Goal: Task Accomplishment & Management: Use online tool/utility

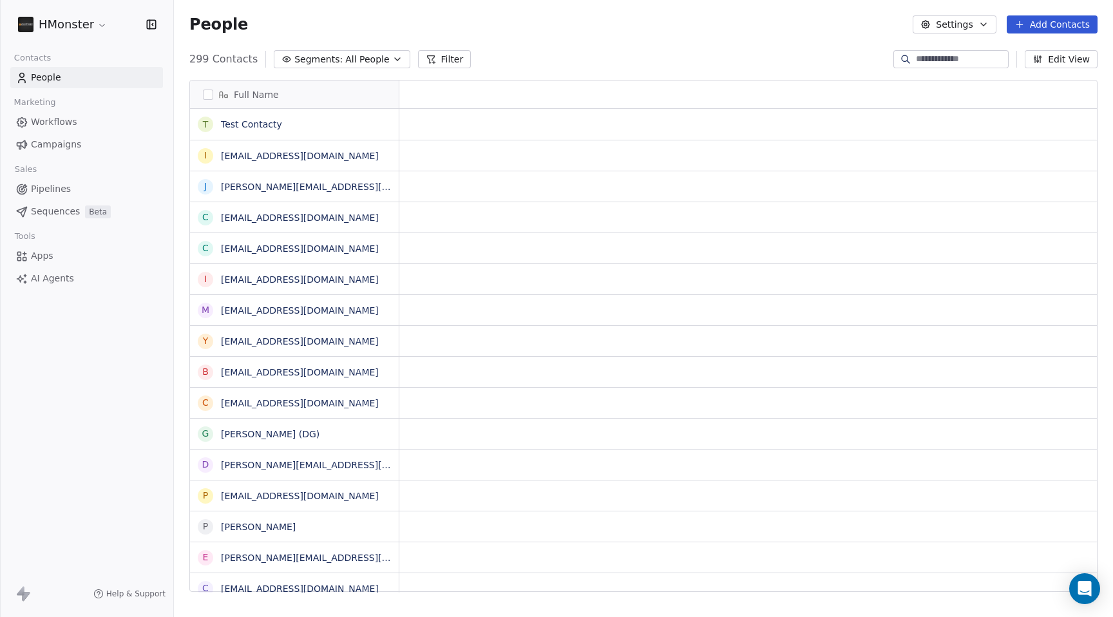
scroll to position [533, 930]
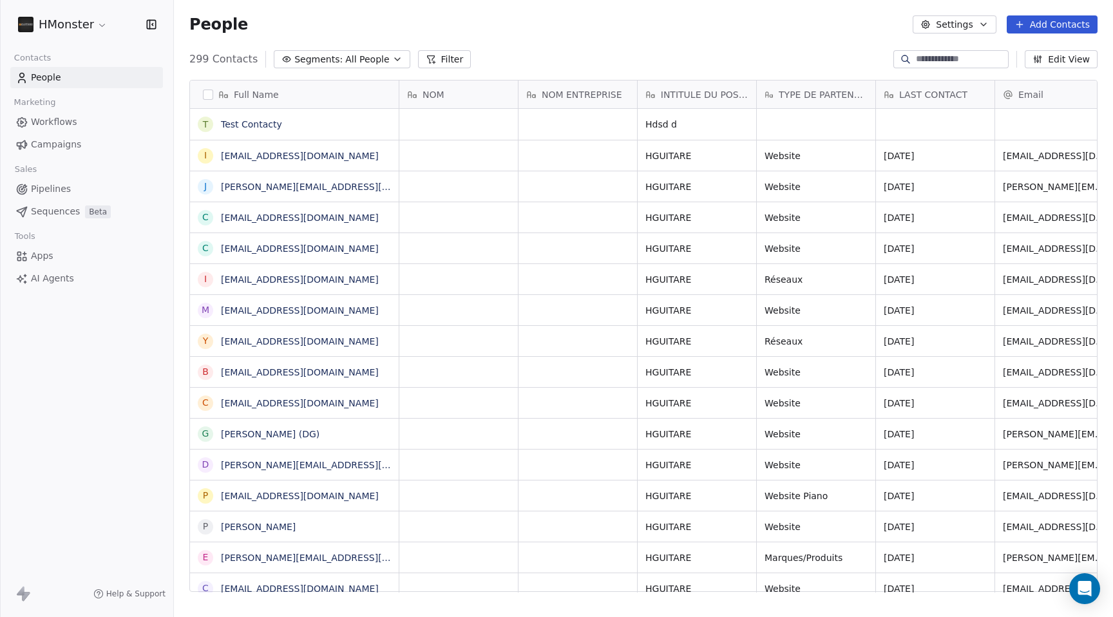
click at [326, 60] on span "Segments:" at bounding box center [318, 60] width 48 height 14
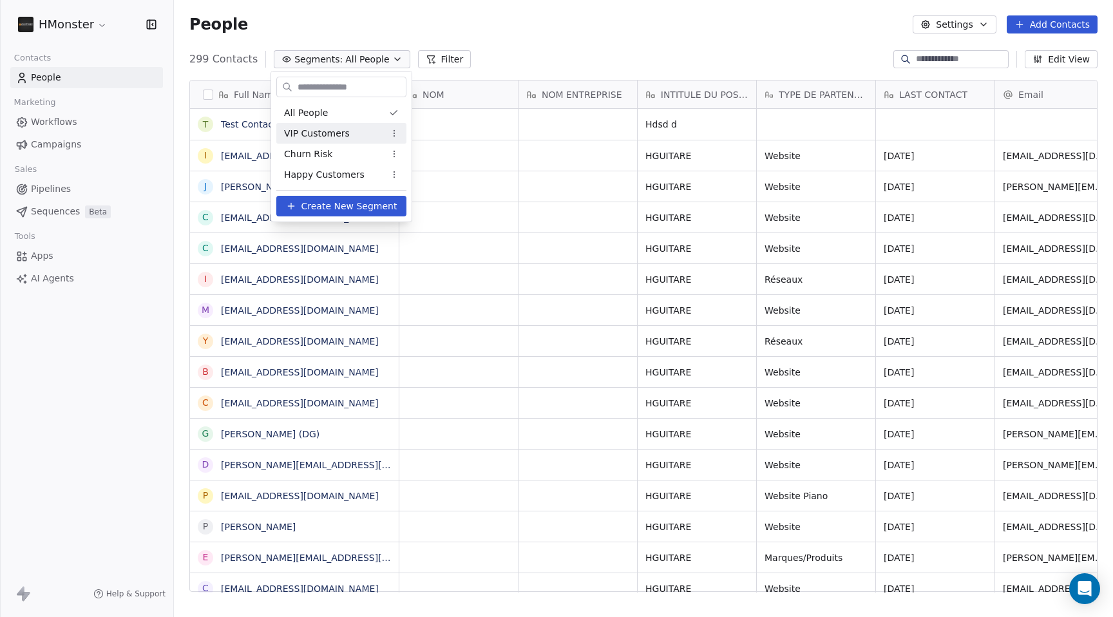
click at [86, 29] on html "HMonster Contacts People Marketing Workflows Campaigns Sales Pipelines Sequence…" at bounding box center [556, 308] width 1113 height 617
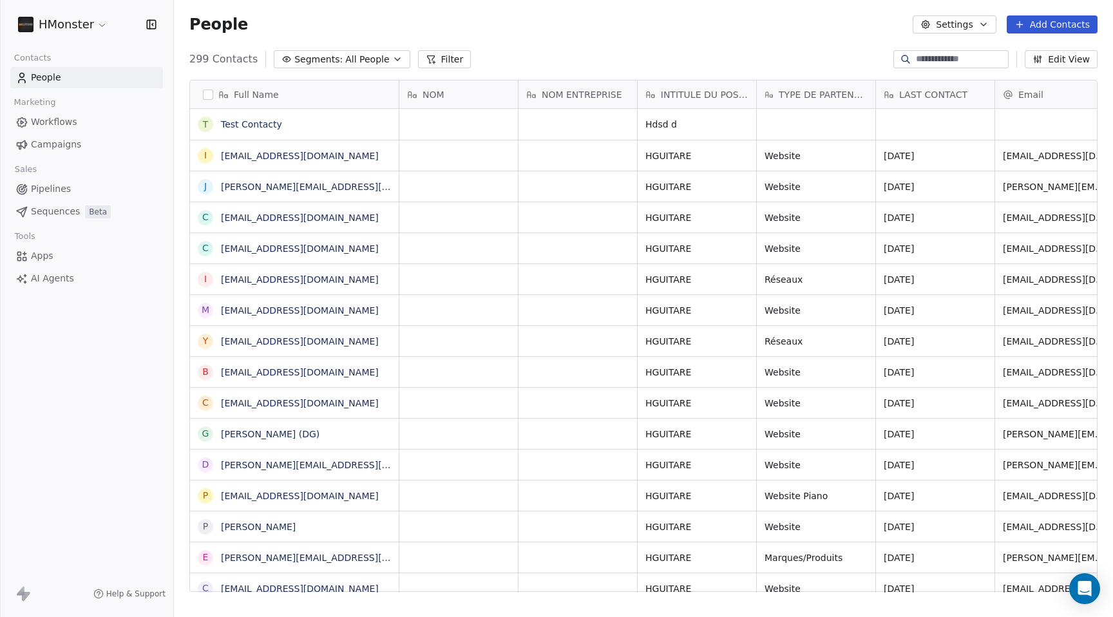
click at [83, 26] on html "HMonster Contacts People Marketing Workflows Campaigns Sales Pipelines Sequence…" at bounding box center [556, 308] width 1113 height 617
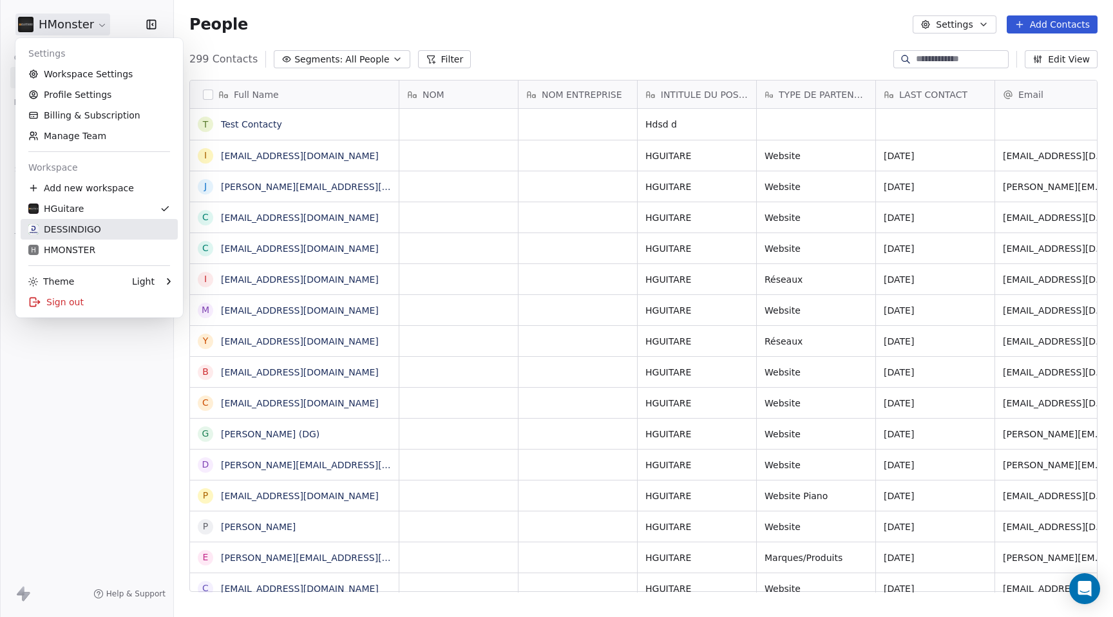
click at [86, 224] on div "DESSINDIGO" at bounding box center [64, 229] width 73 height 13
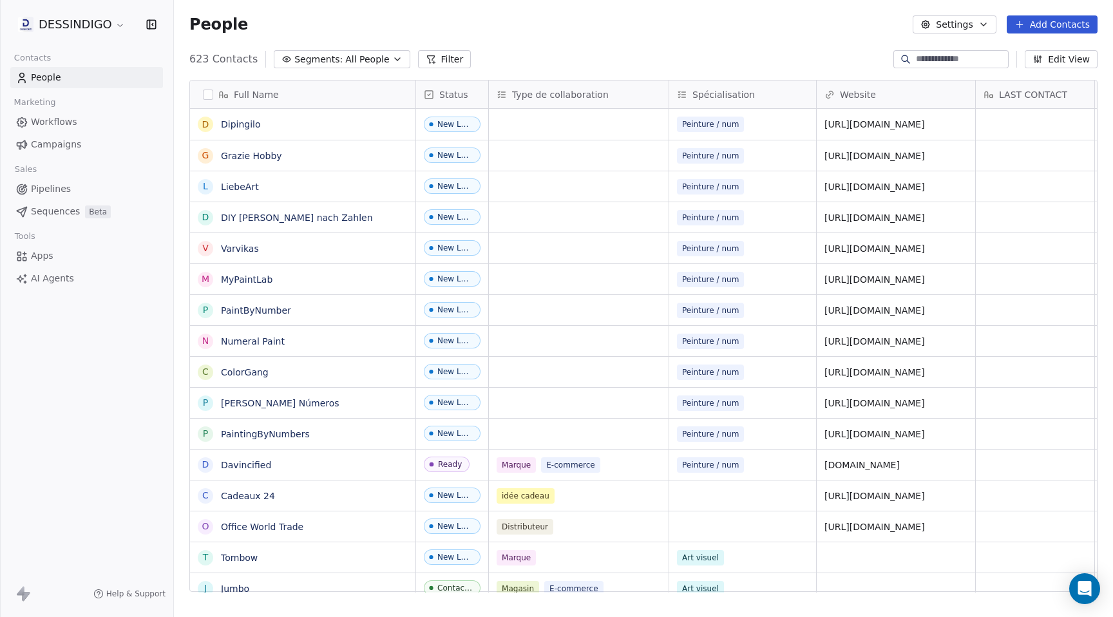
scroll to position [533, 930]
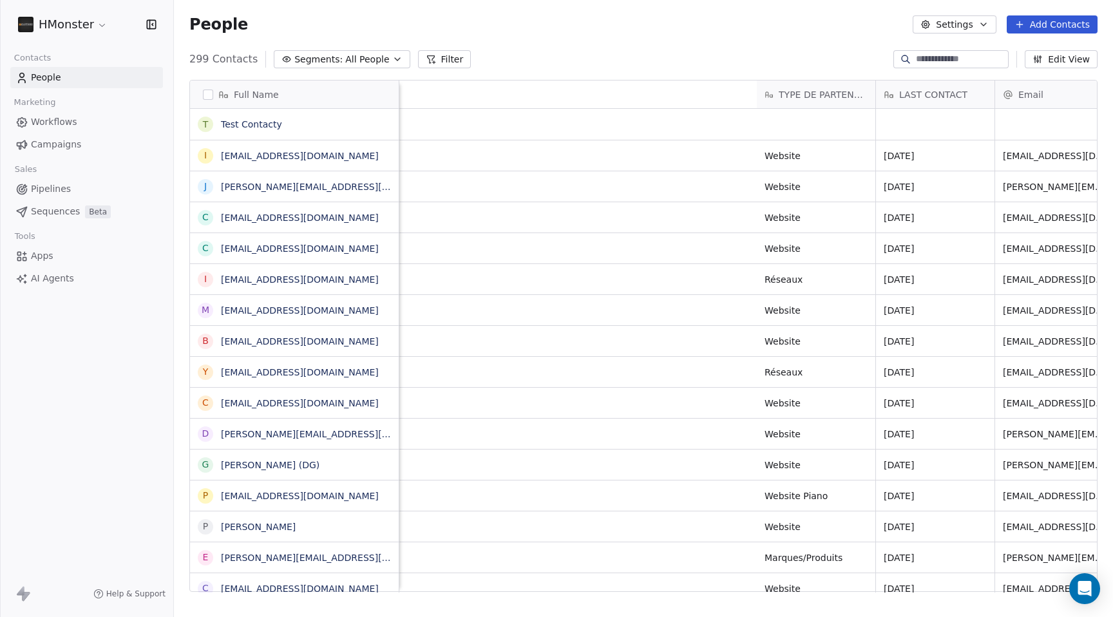
scroll to position [0, 892]
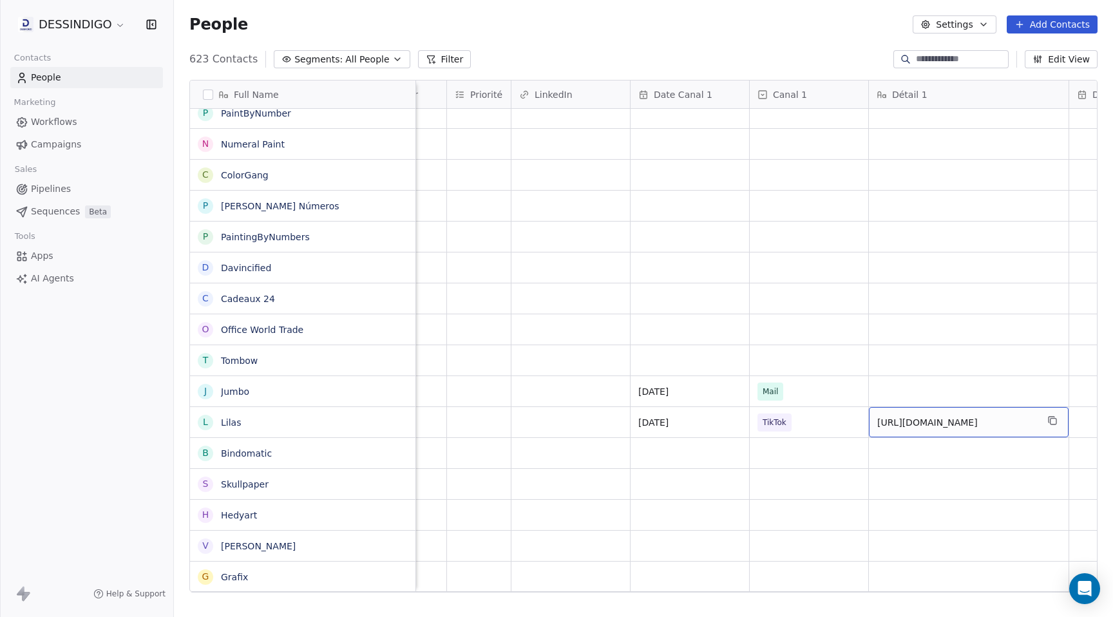
click at [984, 421] on span "[URL][DOMAIN_NAME]" at bounding box center [957, 422] width 160 height 13
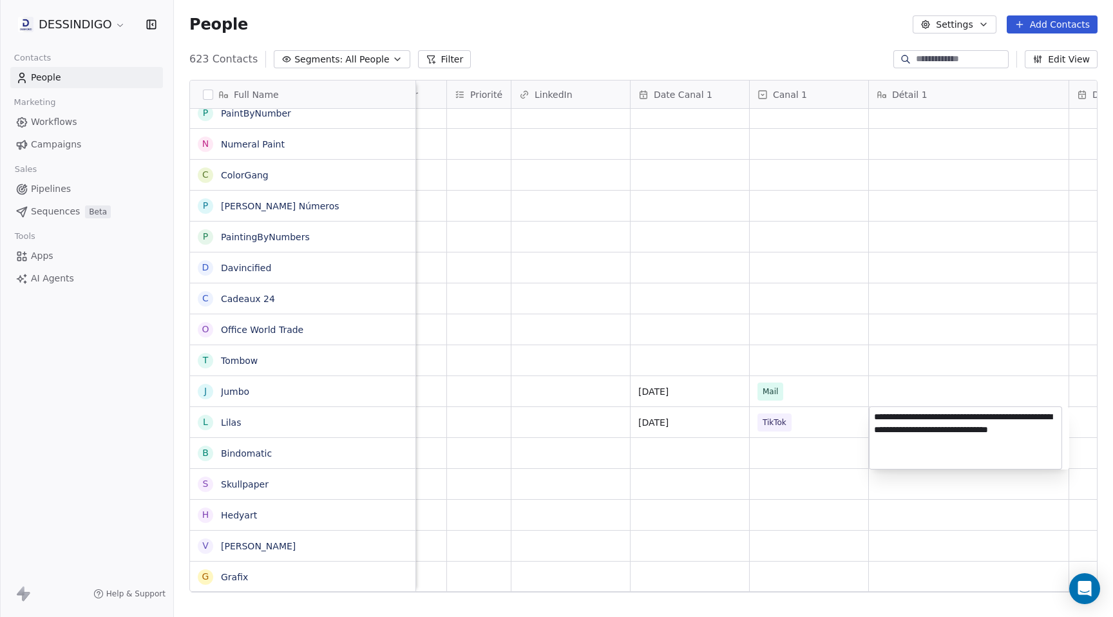
drag, startPoint x: 937, startPoint y: 461, endPoint x: 871, endPoint y: 415, distance: 80.6
click at [871, 415] on textarea "**********" at bounding box center [966, 438] width 192 height 62
click at [674, 415] on html "DESSINDIGO Contacts People Marketing Workflows Campaigns Sales Pipelines Sequen…" at bounding box center [556, 308] width 1113 height 617
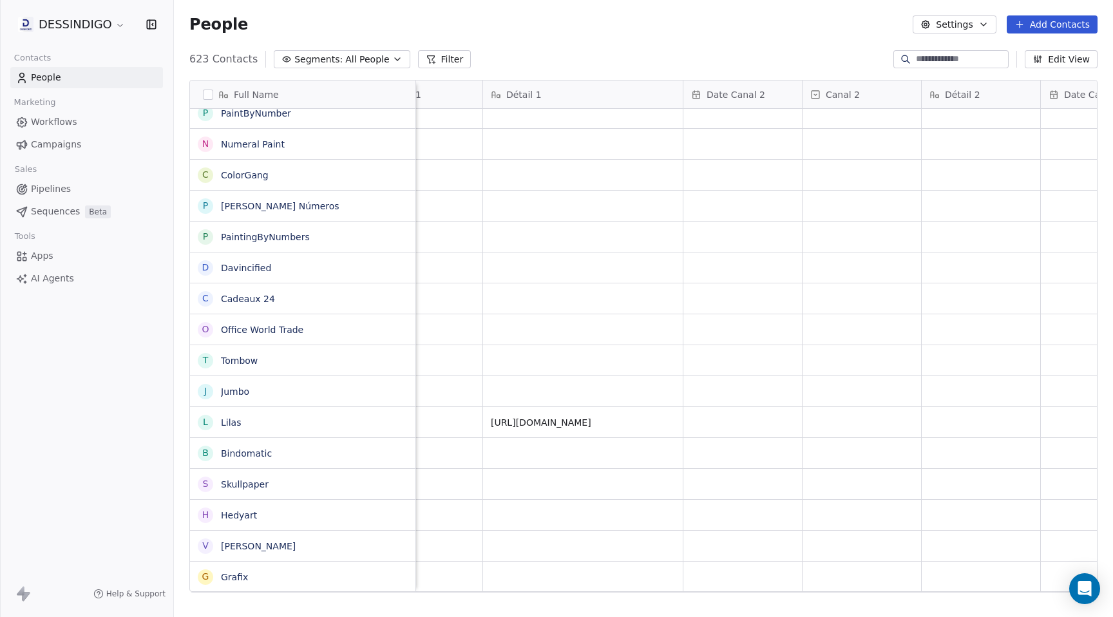
scroll to position [0, 3496]
click at [721, 415] on div "grid" at bounding box center [741, 422] width 119 height 30
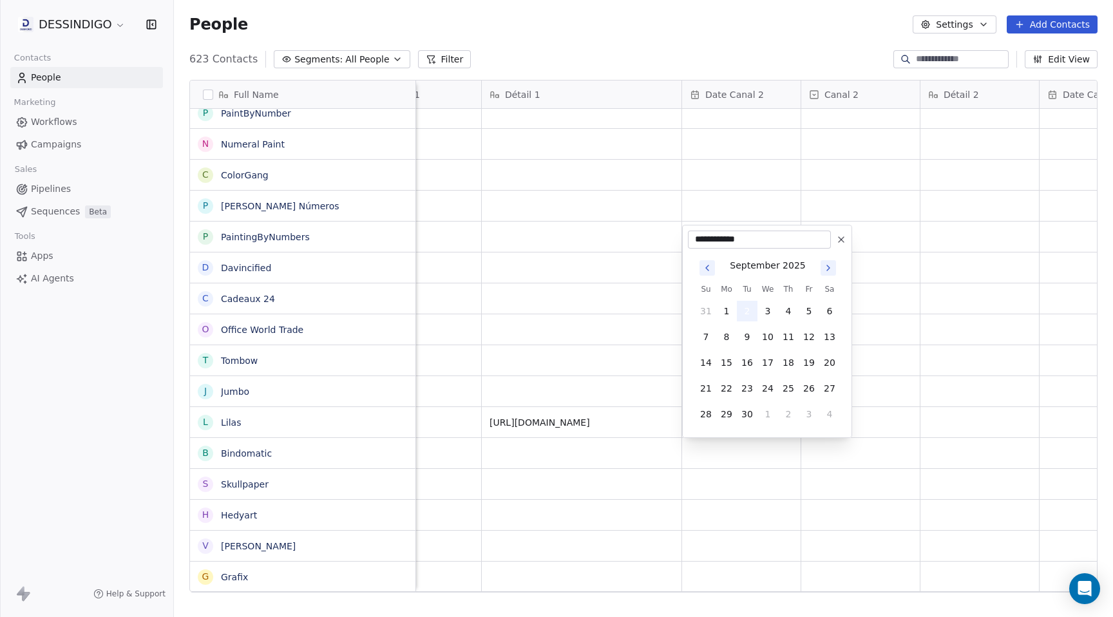
click at [748, 310] on button "2" at bounding box center [747, 311] width 21 height 21
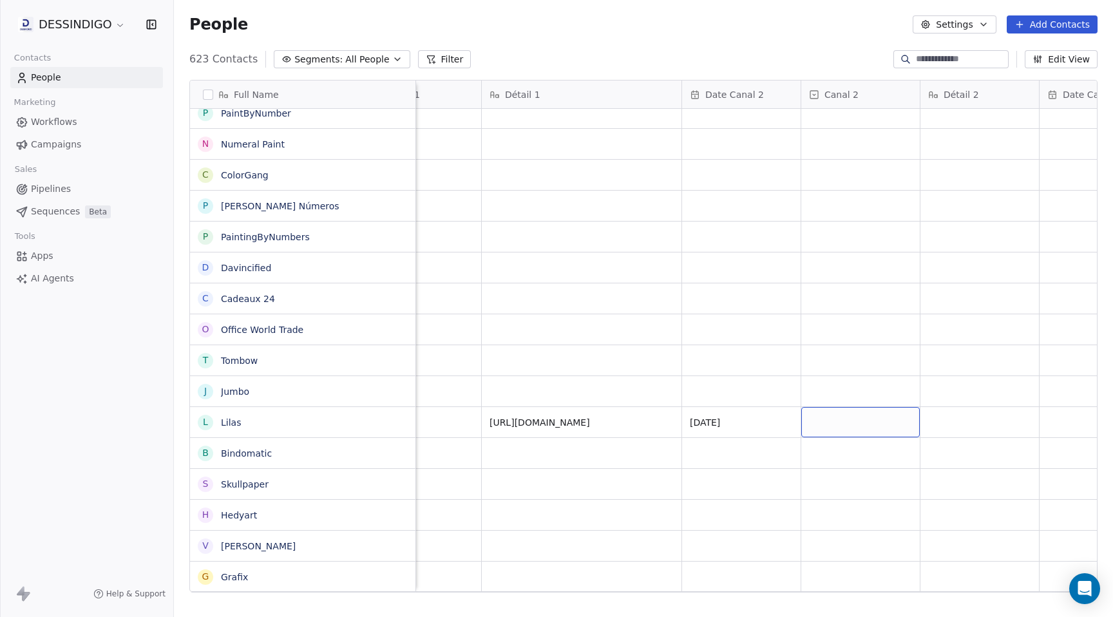
click at [837, 427] on div "grid" at bounding box center [860, 422] width 119 height 30
click at [839, 480] on span "Mail" at bounding box center [831, 487] width 24 height 14
click at [868, 424] on span "Mail" at bounding box center [849, 423] width 79 height 18
click at [868, 366] on html "DESSINDIGO Contacts People Marketing Workflows Campaigns Sales Pipelines Sequen…" at bounding box center [556, 308] width 1113 height 617
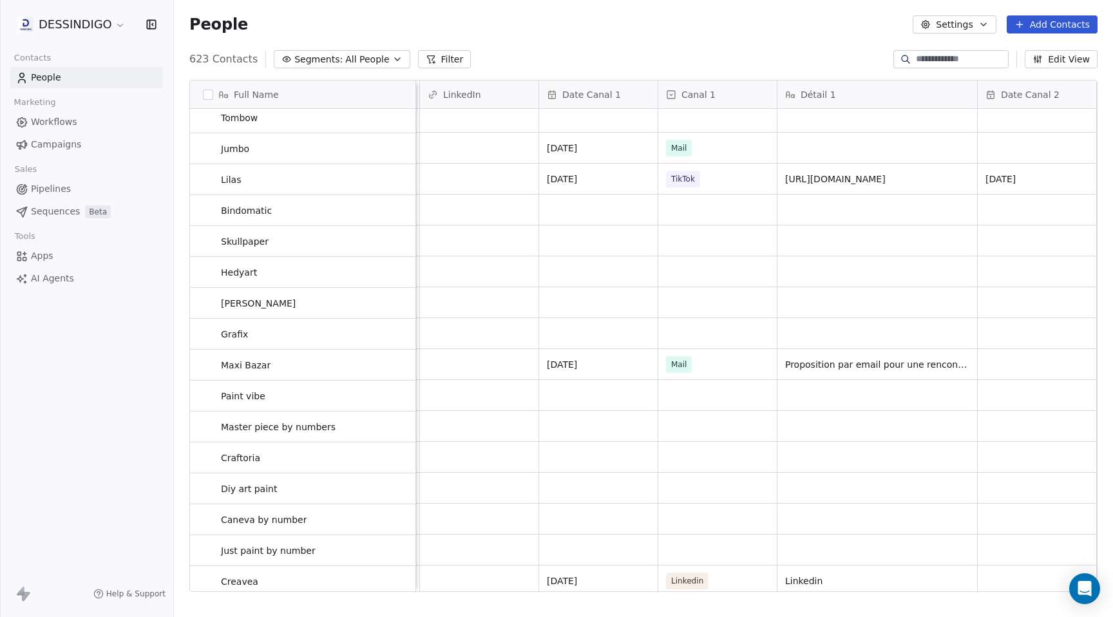
scroll to position [441, 0]
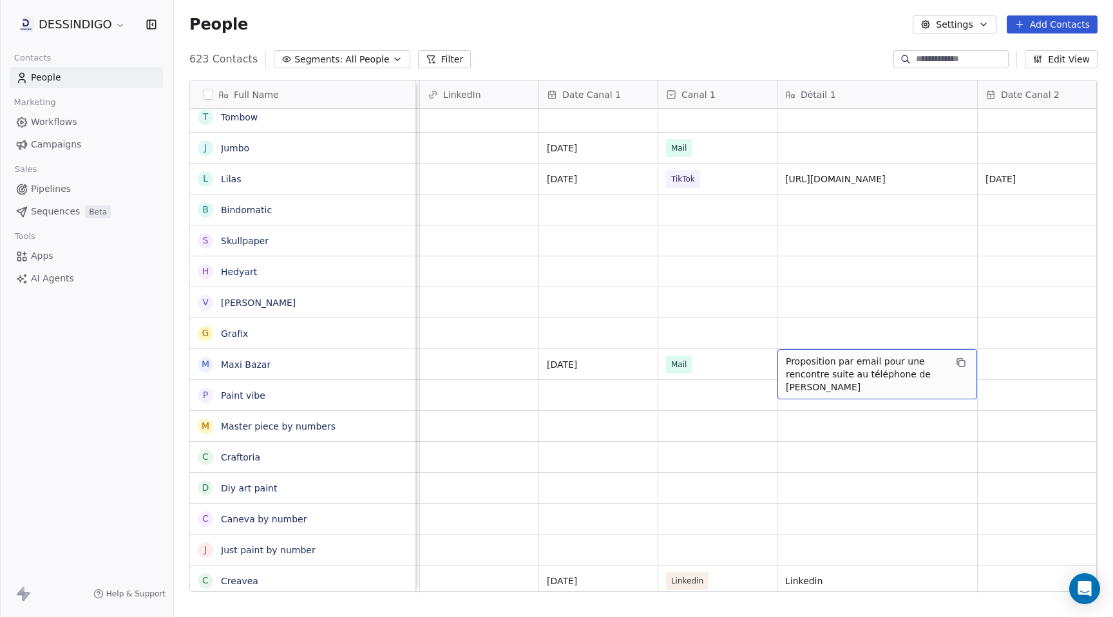
click at [834, 366] on span "Proposition par email pour une rencontre suite au téléphone de [PERSON_NAME]" at bounding box center [866, 374] width 160 height 39
click at [914, 372] on textarea "**********" at bounding box center [874, 373] width 192 height 49
click at [841, 452] on html "DESSINDIGO Contacts People Marketing Workflows Campaigns Sales Pipelines Sequen…" at bounding box center [556, 308] width 1113 height 617
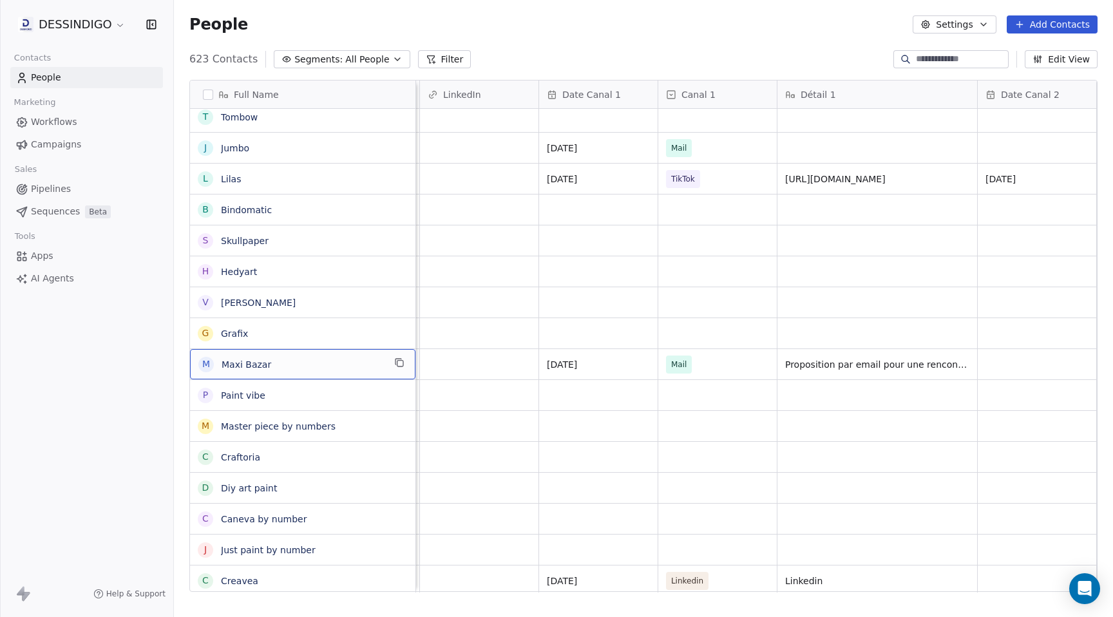
click at [311, 358] on span "Maxi Bazar" at bounding box center [303, 364] width 162 height 13
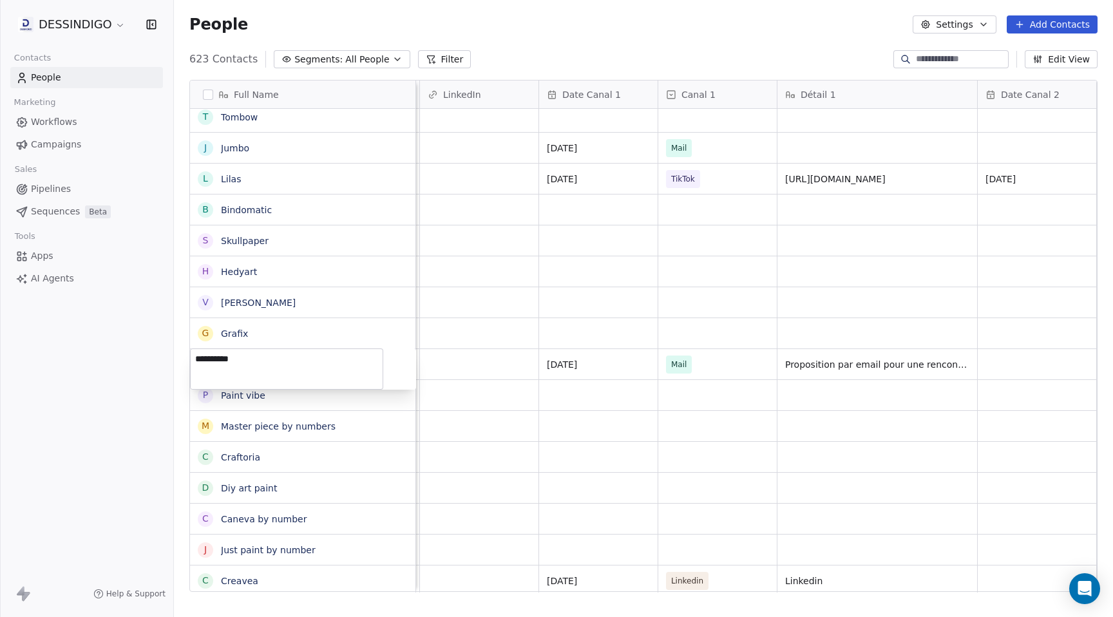
drag, startPoint x: 311, startPoint y: 358, endPoint x: 188, endPoint y: 358, distance: 123.0
click at [188, 358] on html "DESSINDIGO Contacts People Marketing Workflows Campaigns Sales Pipelines Sequen…" at bounding box center [556, 308] width 1113 height 617
click at [519, 341] on html "DESSINDIGO Contacts People Marketing Workflows Campaigns Sales Pipelines Sequen…" at bounding box center [556, 308] width 1113 height 617
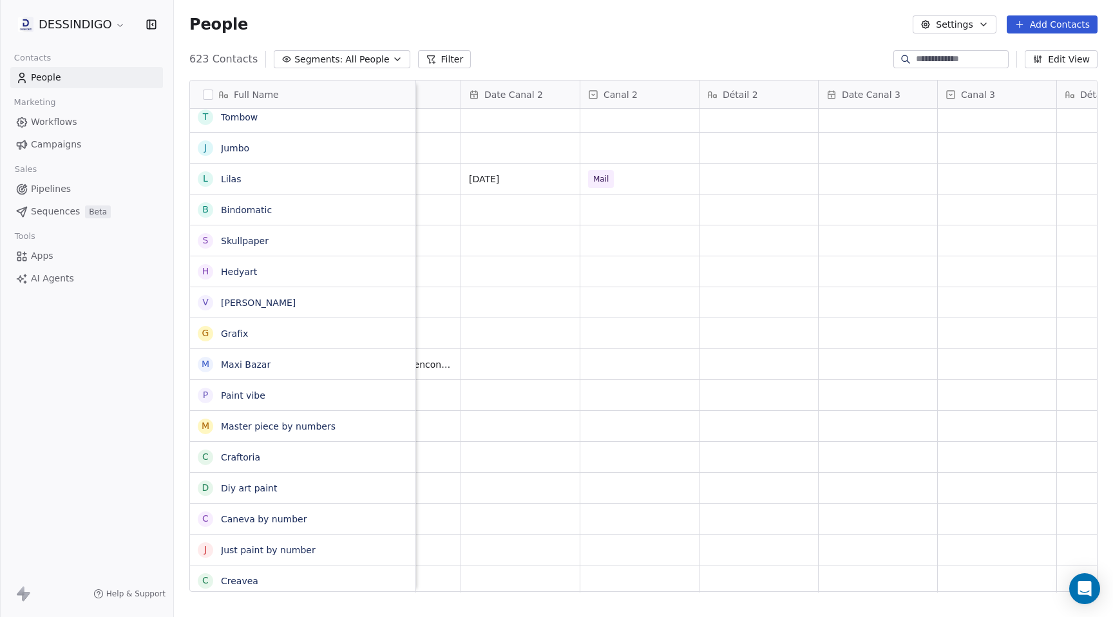
scroll to position [0, 3730]
click at [487, 358] on div "grid" at bounding box center [507, 364] width 119 height 30
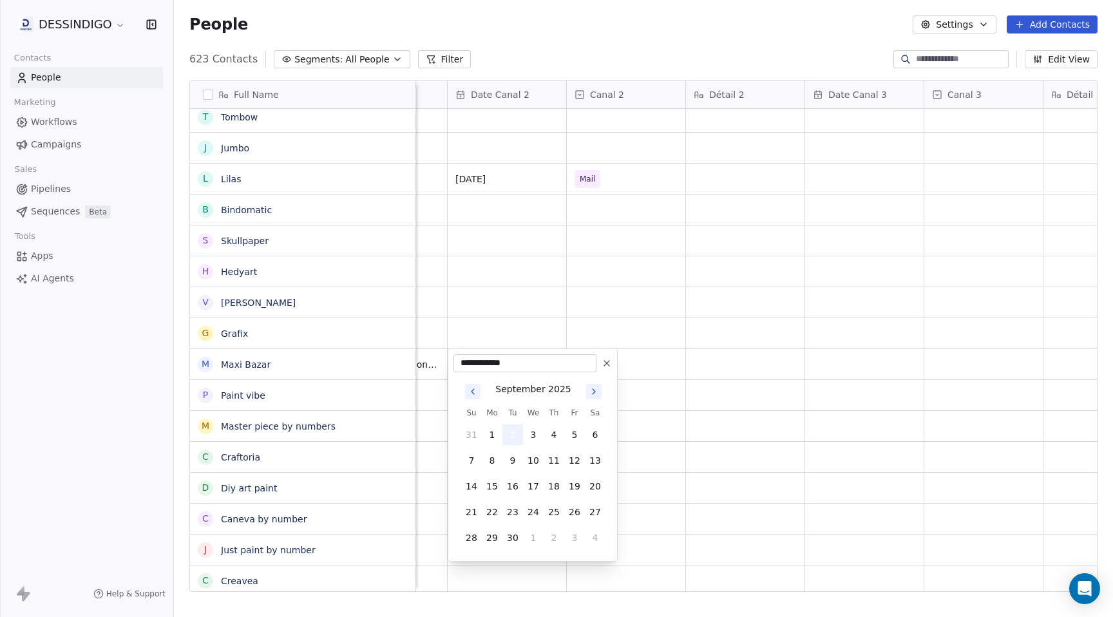
click at [515, 428] on button "2" at bounding box center [512, 434] width 21 height 21
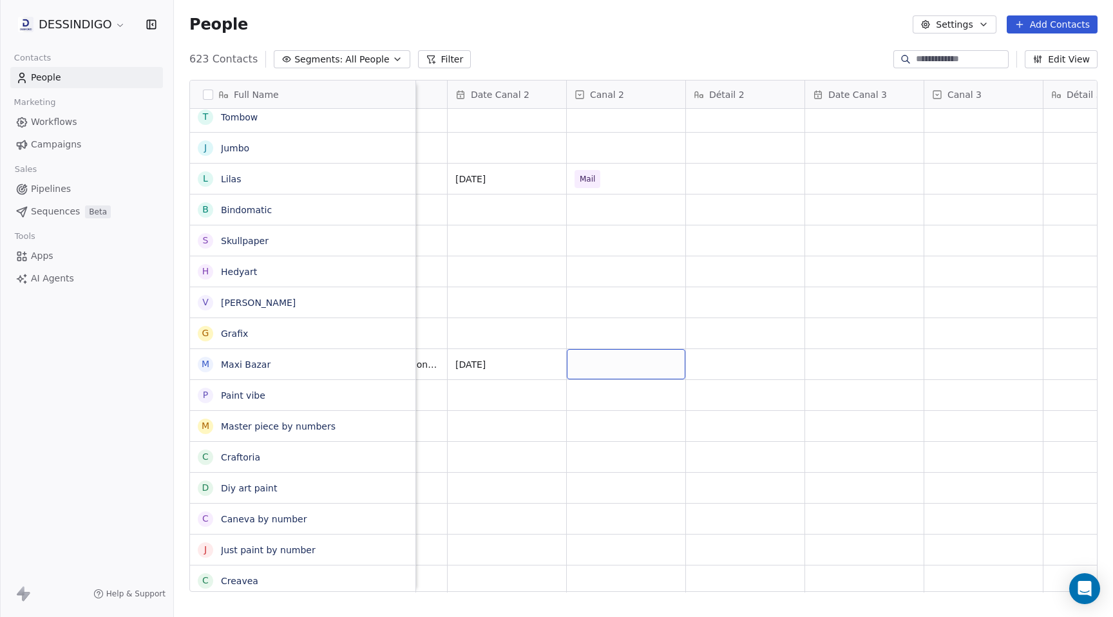
click at [590, 370] on div "grid" at bounding box center [626, 364] width 119 height 30
click at [590, 370] on div at bounding box center [650, 363] width 166 height 31
click at [601, 432] on div "Mail" at bounding box center [597, 429] width 16 height 12
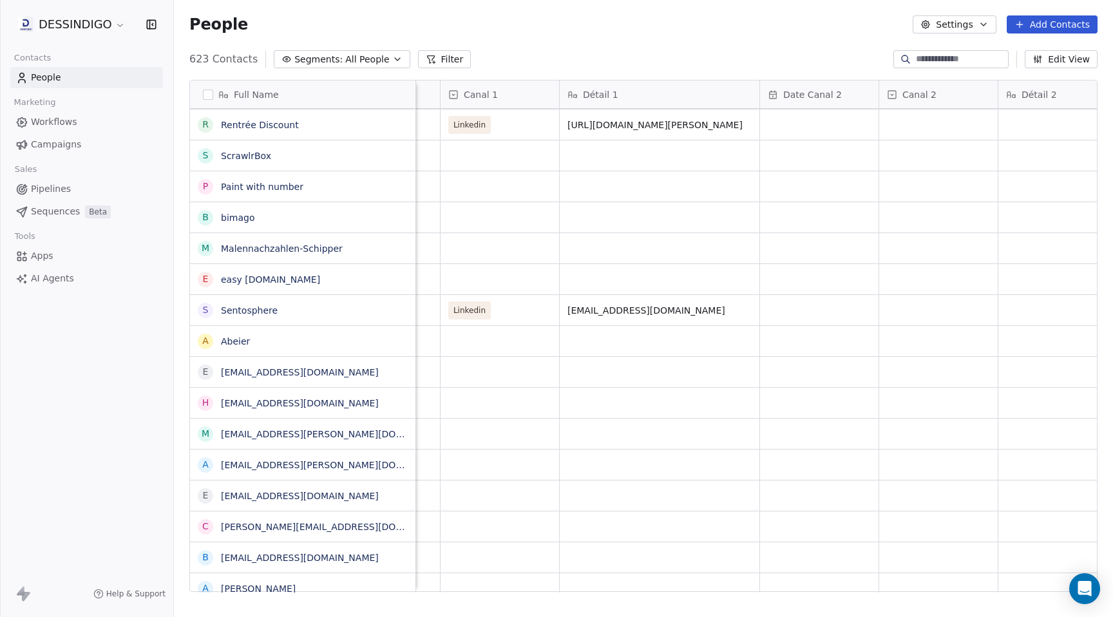
scroll to position [0, 3411]
click at [714, 307] on span "[EMAIL_ADDRESS][DOMAIN_NAME]" at bounding box center [655, 310] width 160 height 13
drag, startPoint x: 722, startPoint y: 310, endPoint x: 571, endPoint y: 310, distance: 151.4
click at [571, 310] on textarea "**********" at bounding box center [663, 315] width 192 height 40
click at [813, 315] on html "DESSINDIGO Contacts People Marketing Workflows Campaigns Sales Pipelines Sequen…" at bounding box center [556, 308] width 1113 height 617
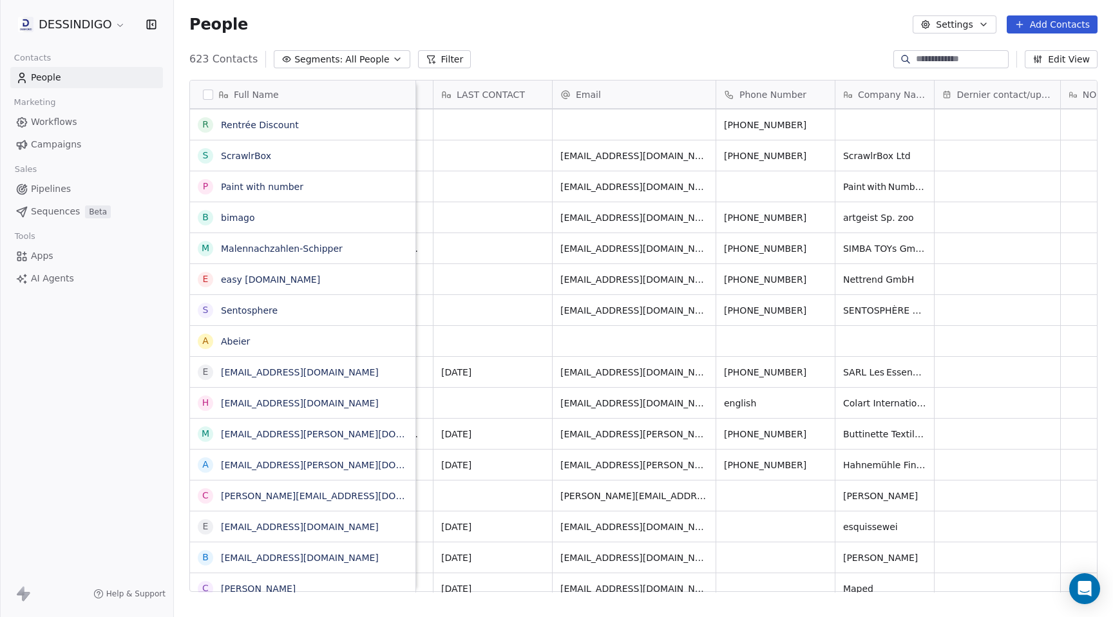
scroll to position [0, 540]
click at [724, 309] on button "grid" at bounding box center [731, 308] width 15 height 15
drag, startPoint x: 692, startPoint y: 311, endPoint x: 619, endPoint y: 313, distance: 73.5
click at [619, 313] on input "**********" at bounding box center [639, 311] width 163 height 26
